Goal: Information Seeking & Learning: Learn about a topic

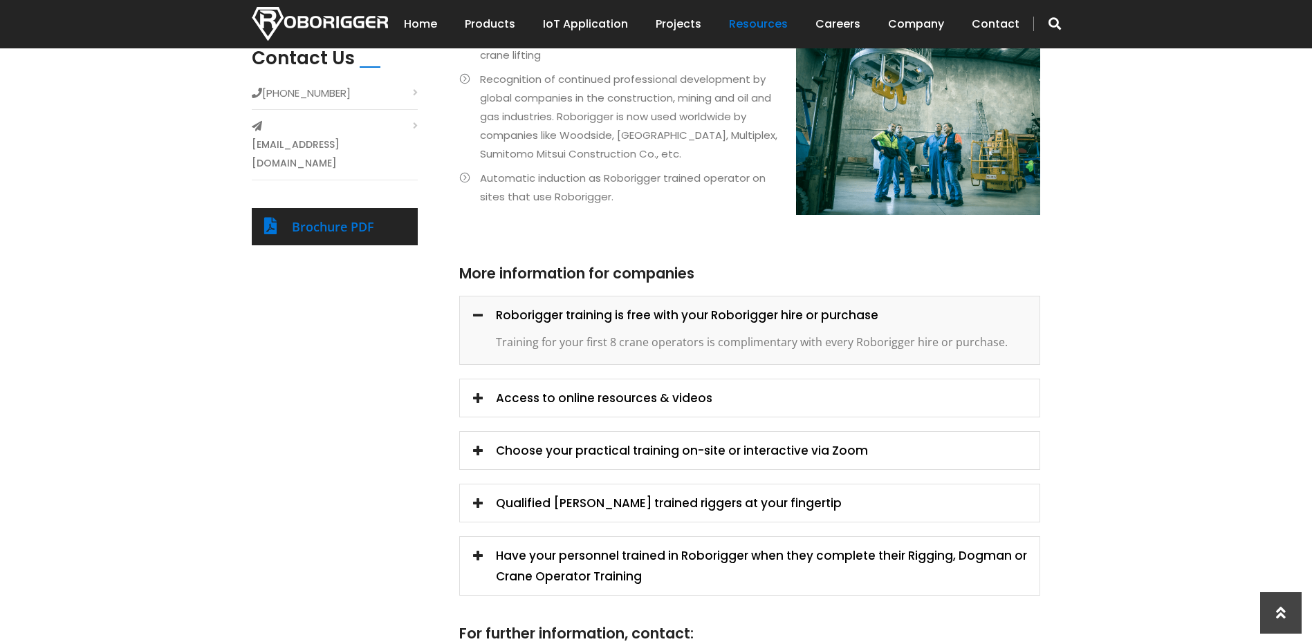
scroll to position [691, 0]
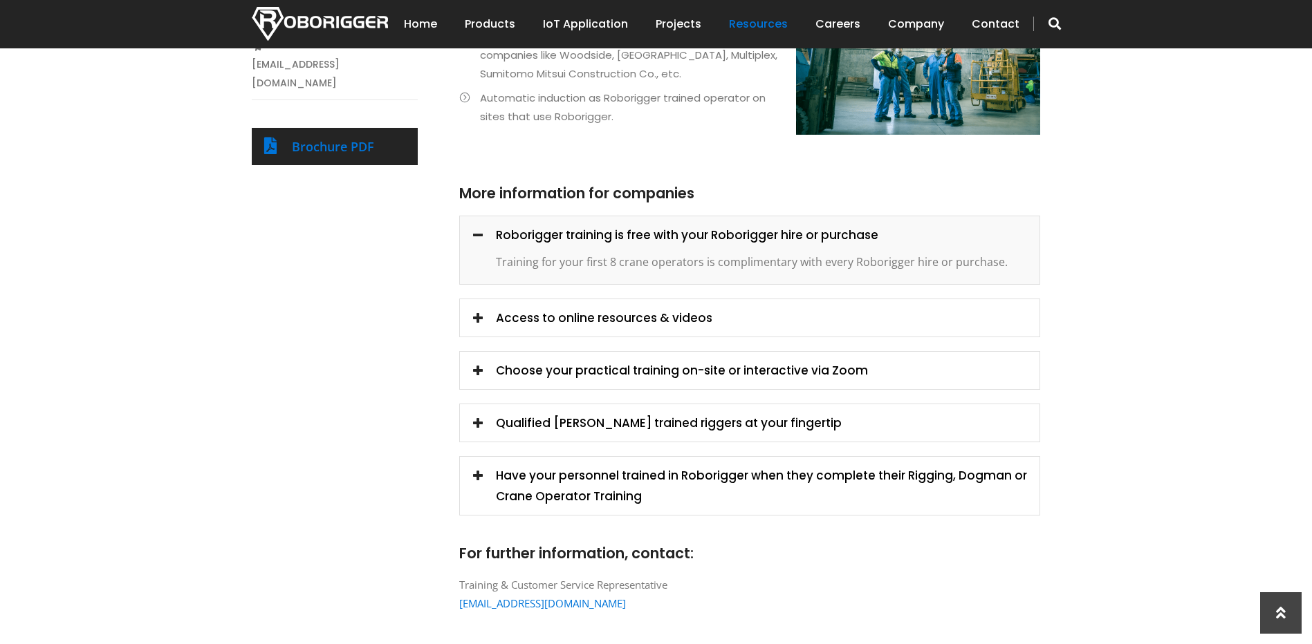
click at [477, 320] on span at bounding box center [477, 317] width 19 height 19
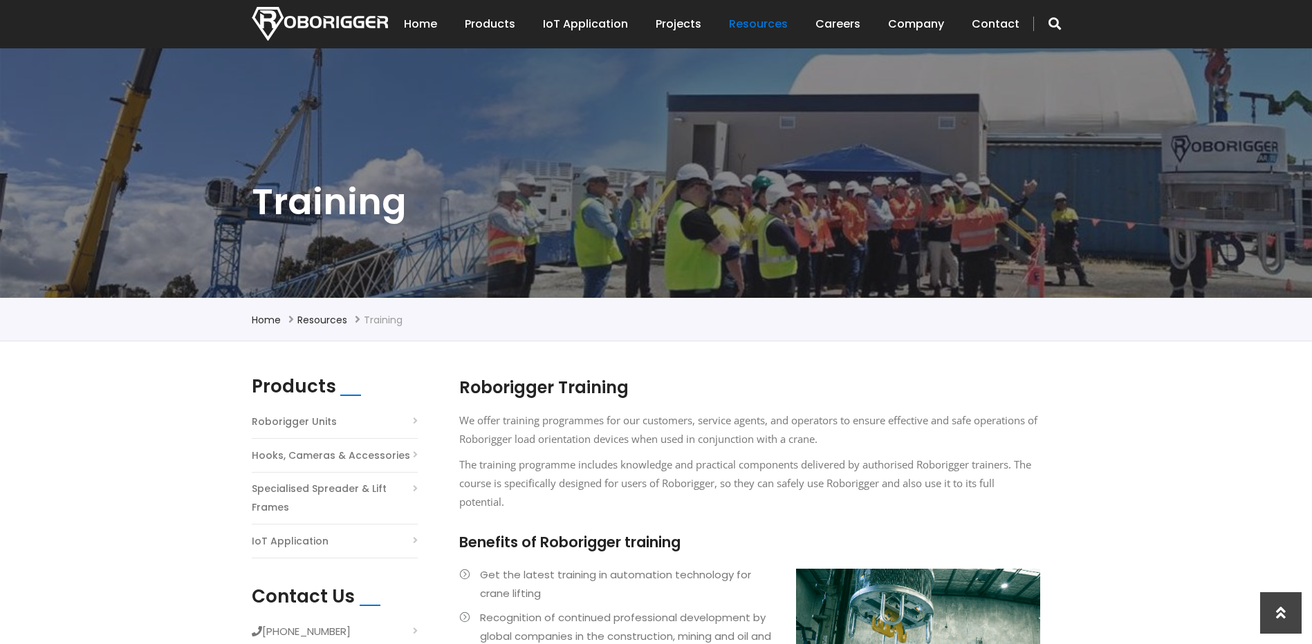
scroll to position [0, 0]
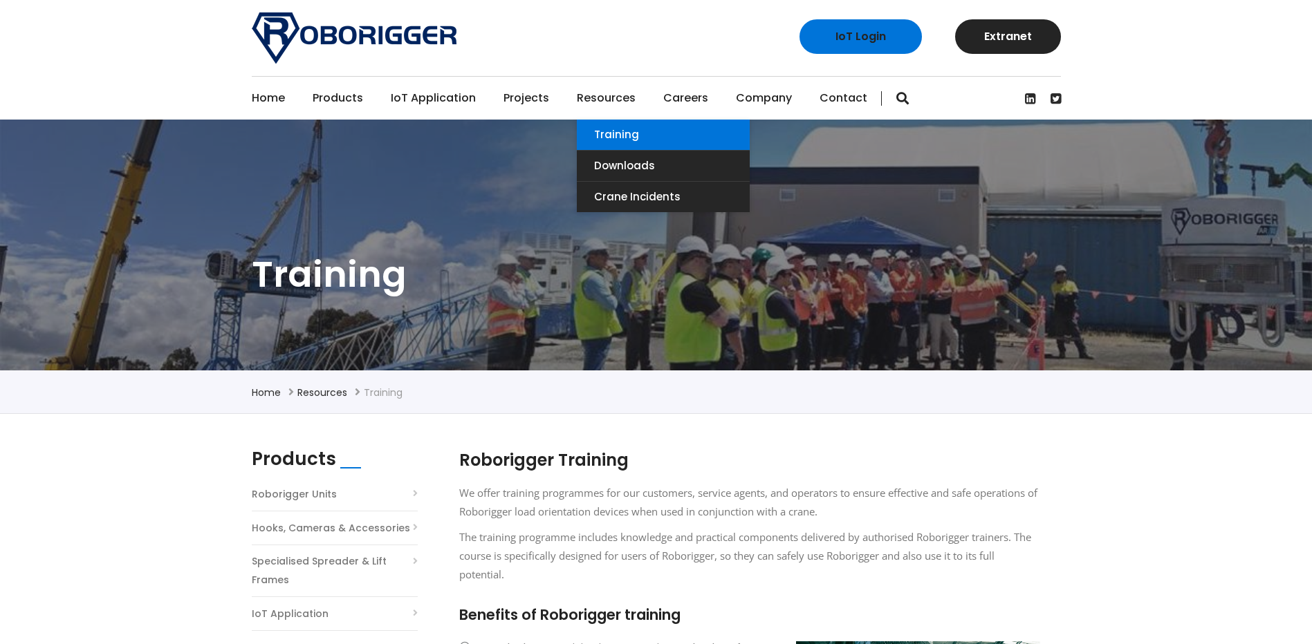
click at [609, 133] on link "Training" at bounding box center [663, 135] width 173 height 30
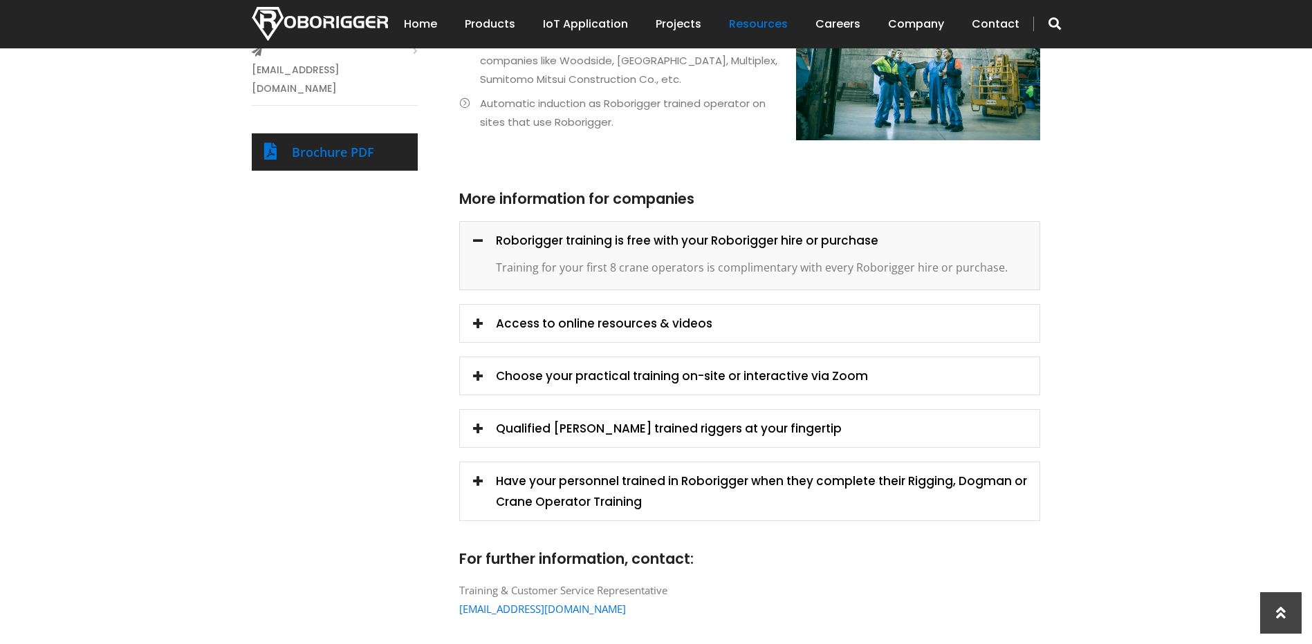
scroll to position [691, 0]
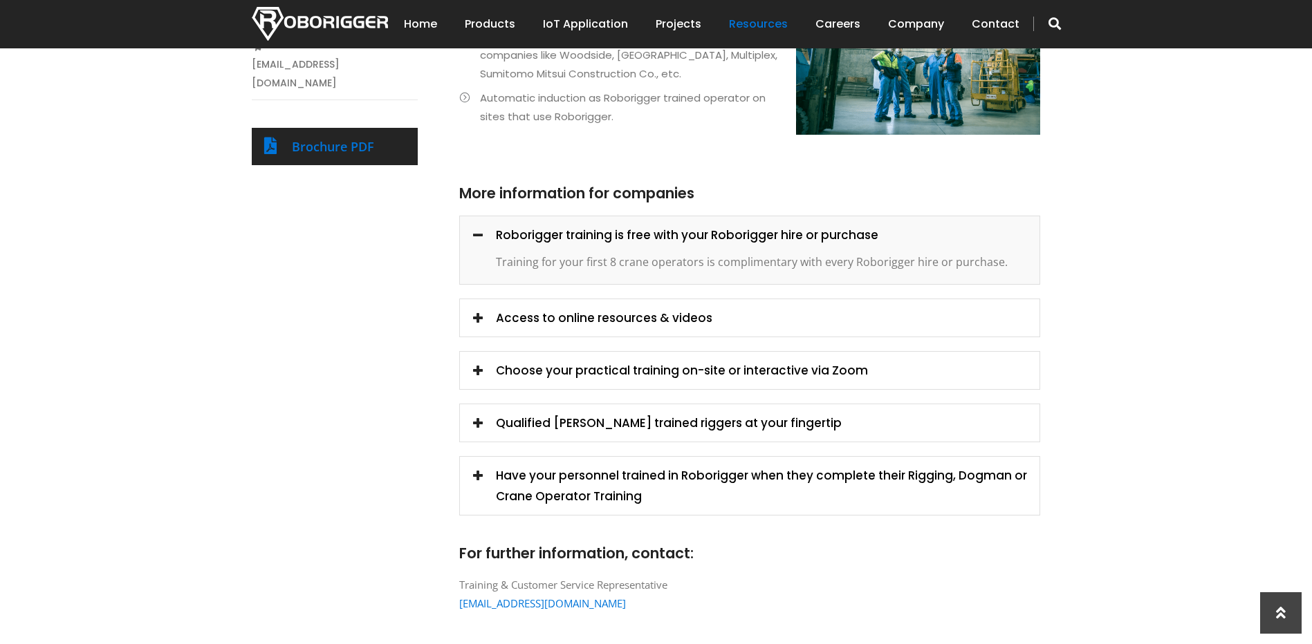
click at [480, 317] on span at bounding box center [477, 317] width 19 height 19
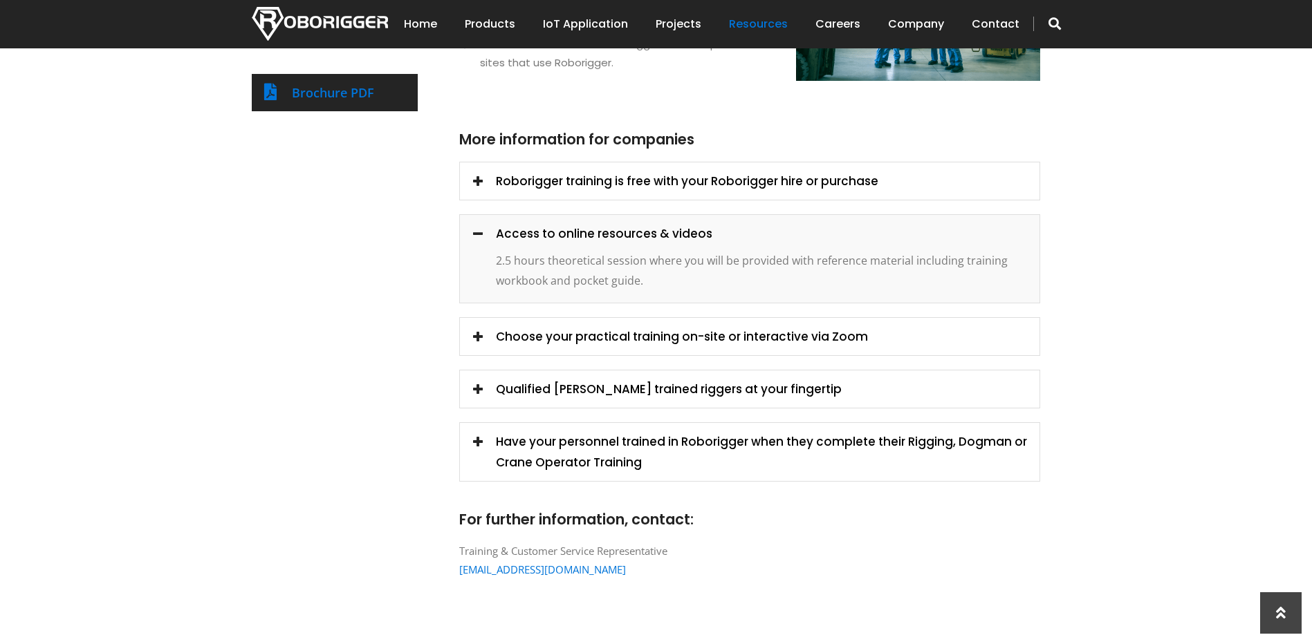
scroll to position [761, 0]
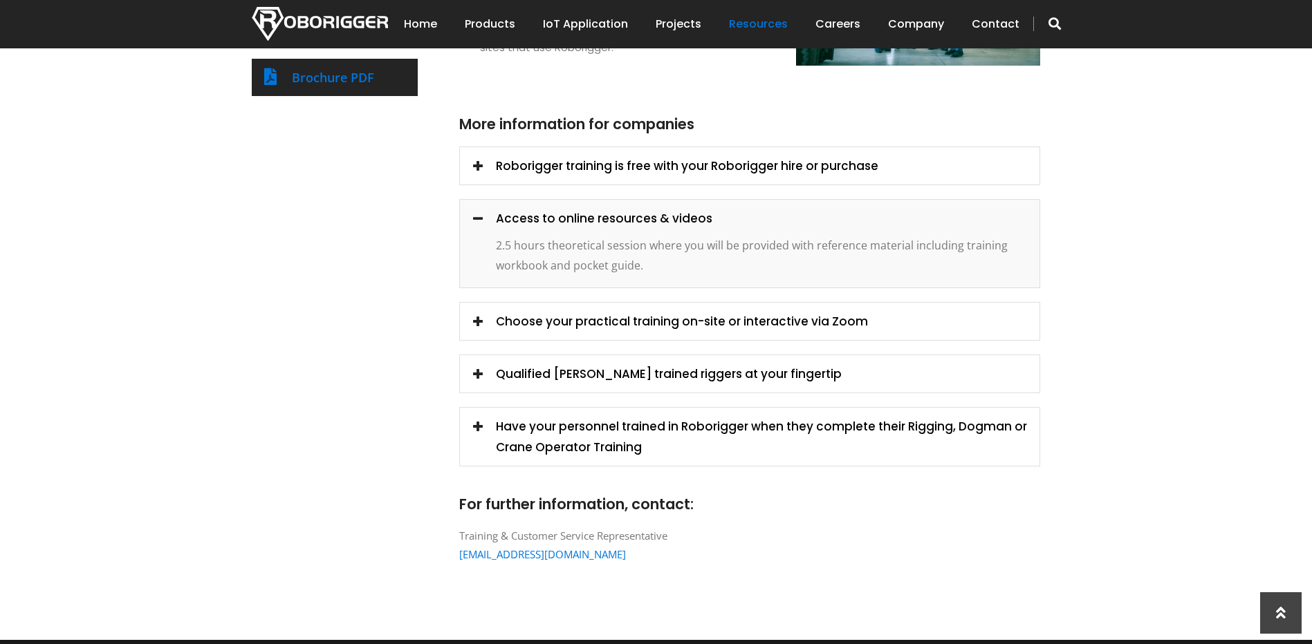
click at [479, 324] on span at bounding box center [477, 320] width 19 height 19
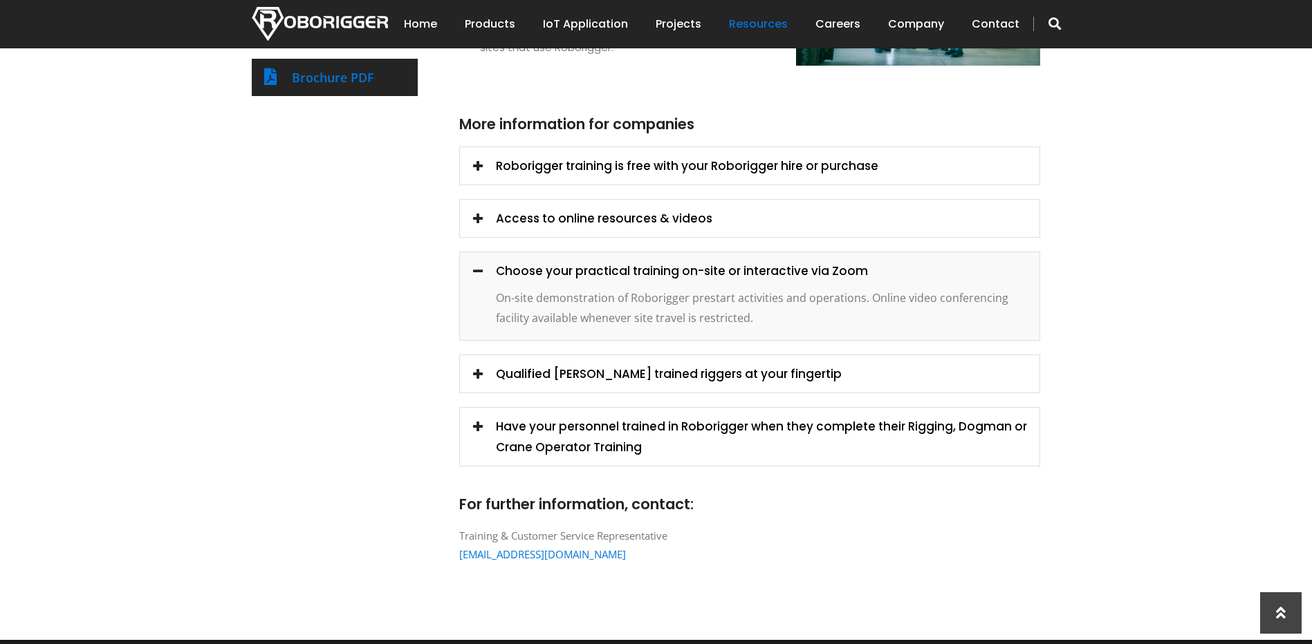
click at [476, 374] on span at bounding box center [477, 373] width 19 height 19
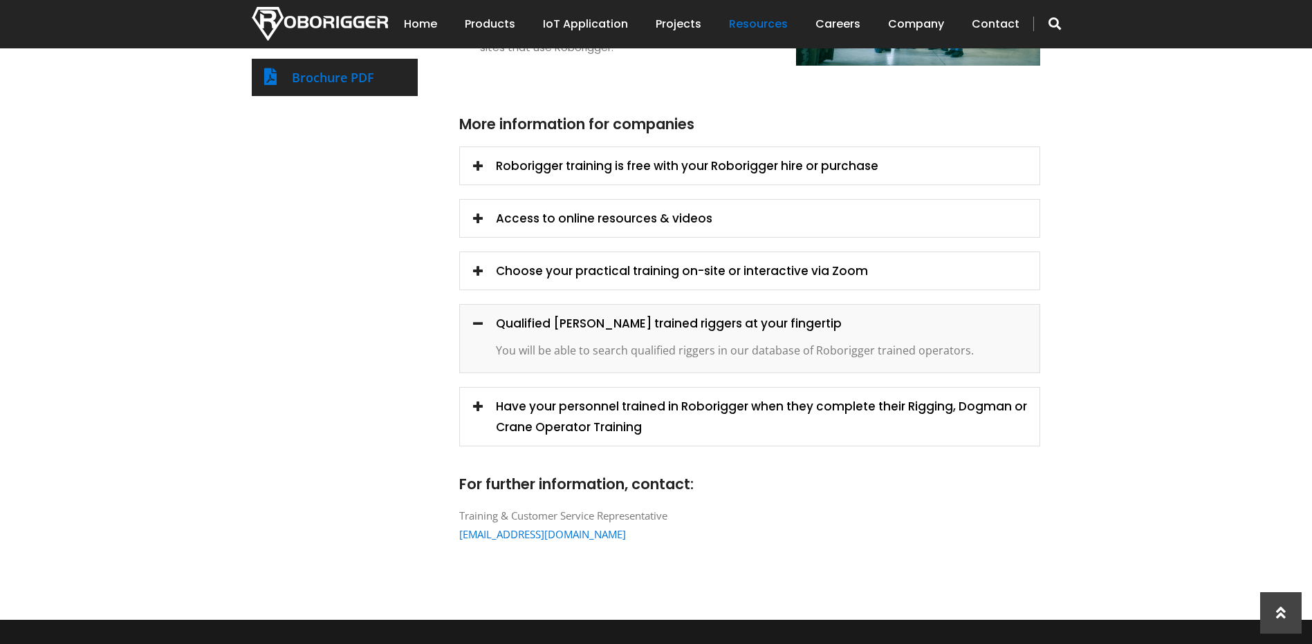
scroll to position [830, 0]
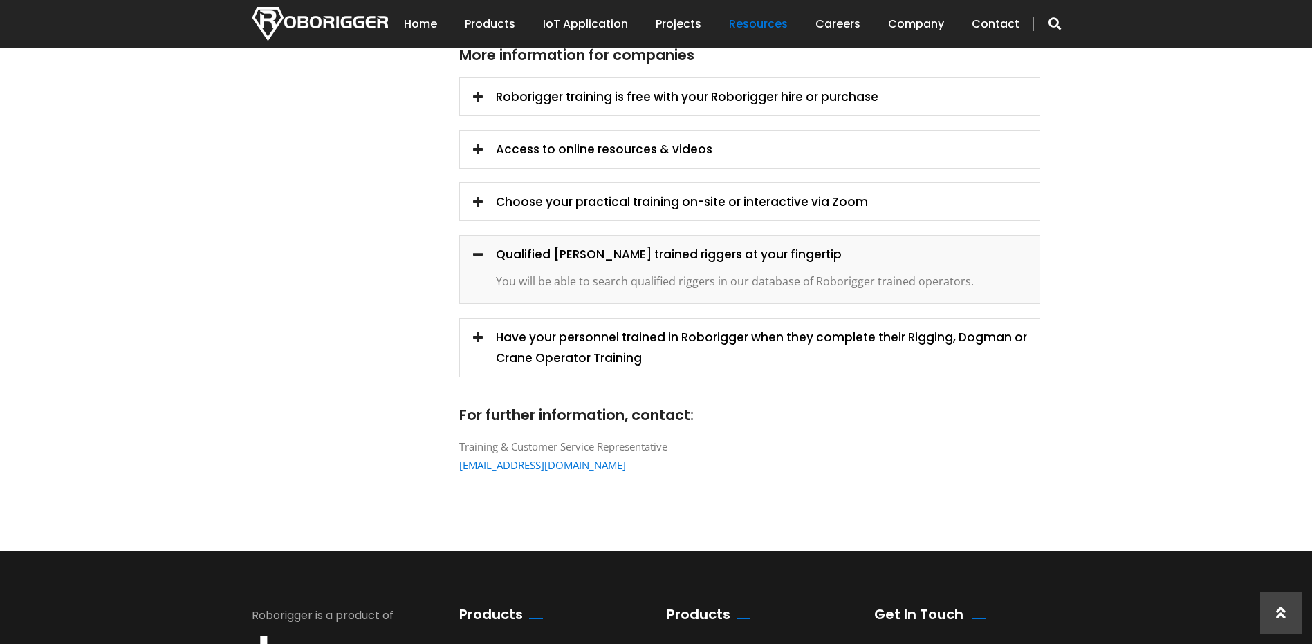
click at [481, 340] on span at bounding box center [477, 336] width 19 height 19
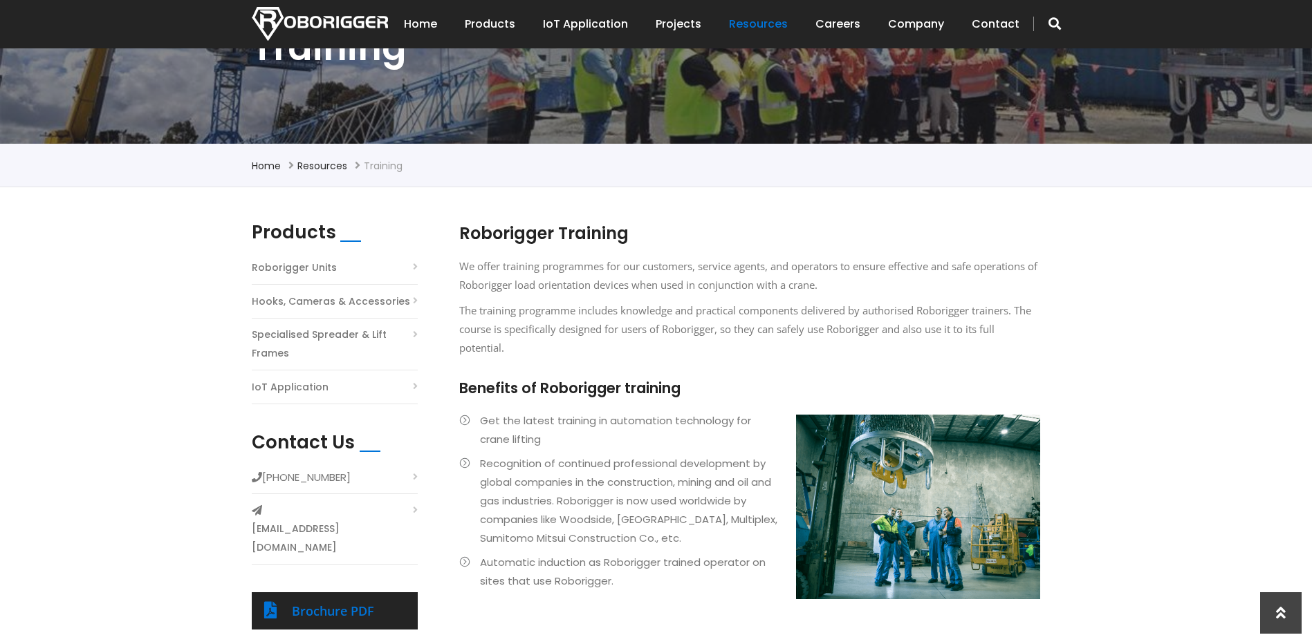
scroll to position [207, 0]
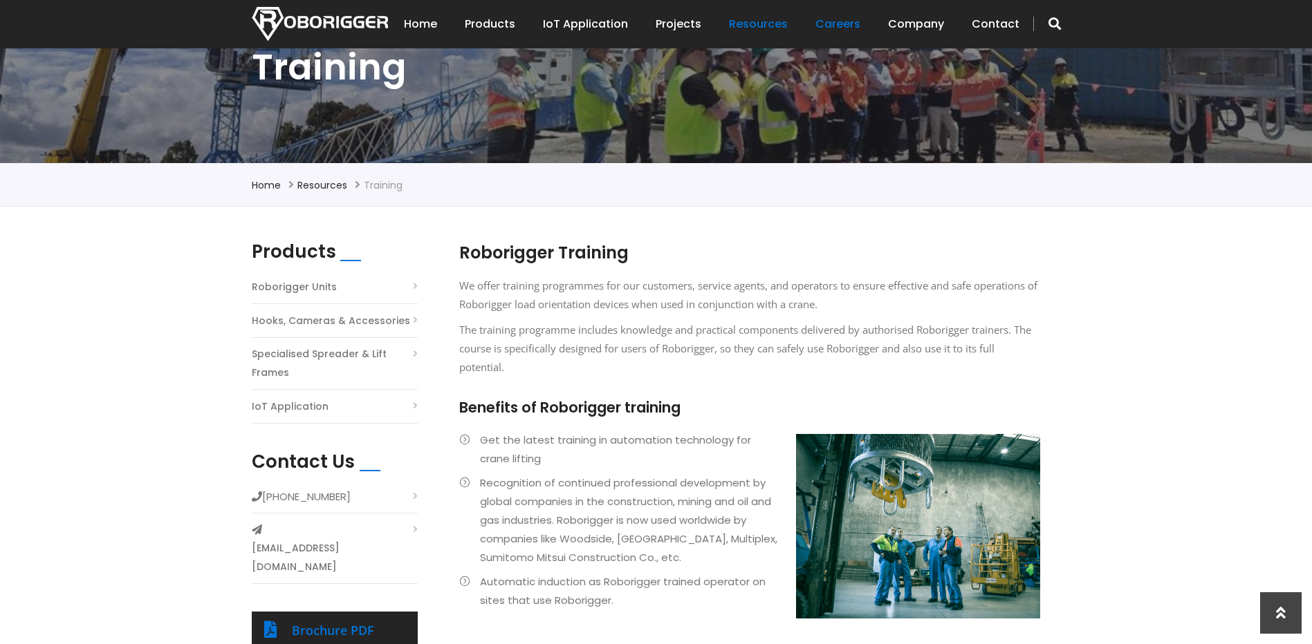
click at [846, 24] on link "Careers" at bounding box center [837, 24] width 45 height 43
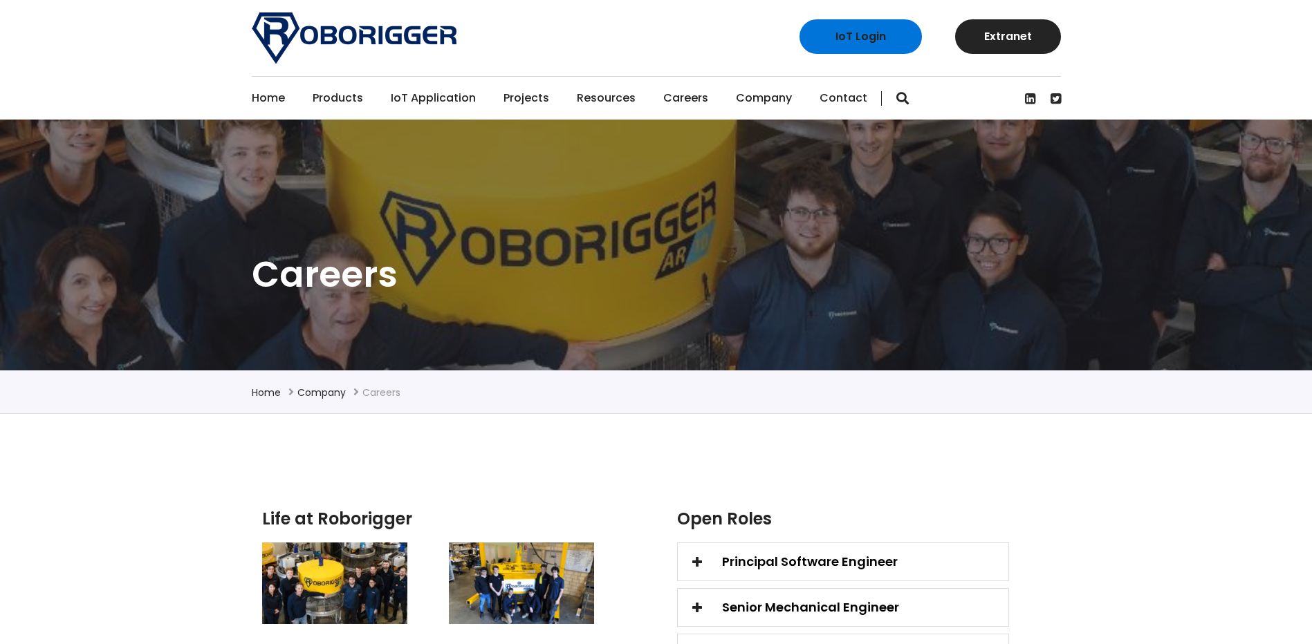
scroll to position [277, 0]
